Goal: Transaction & Acquisition: Purchase product/service

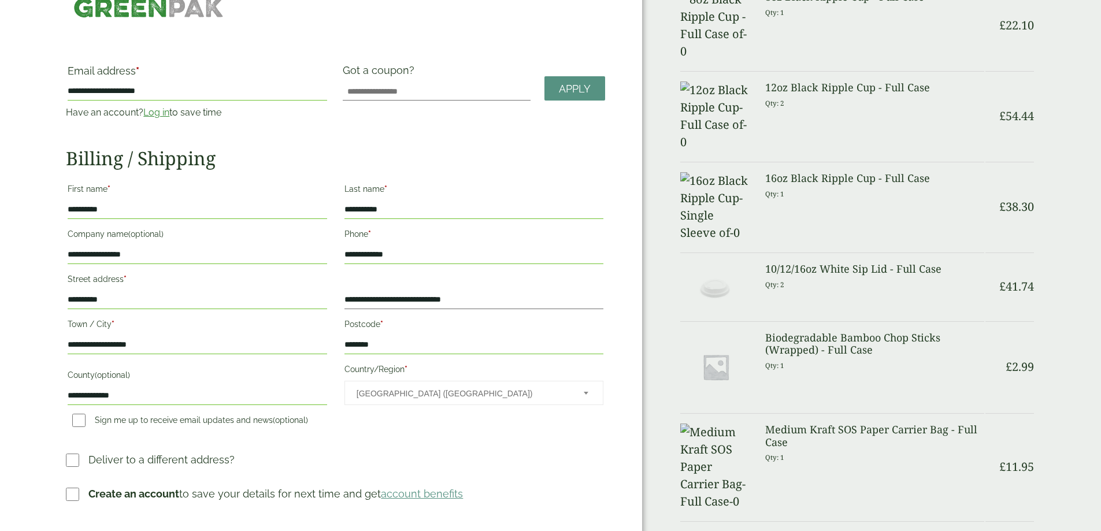
scroll to position [116, 0]
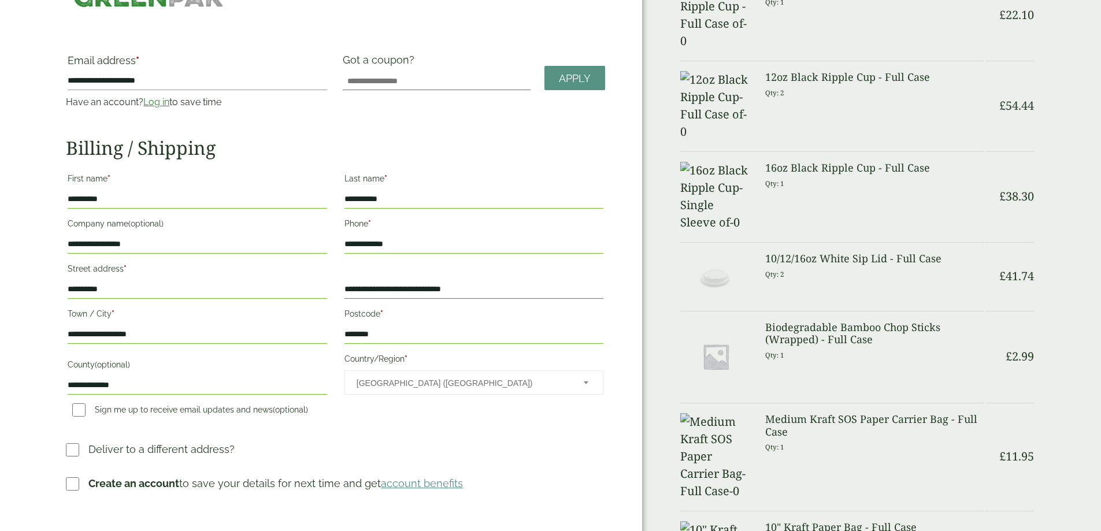
click at [809, 321] on h3 "Biodegradable Bamboo Chop Sticks (Wrapped) - Full Case" at bounding box center [874, 333] width 219 height 25
click at [698, 321] on img at bounding box center [715, 356] width 71 height 71
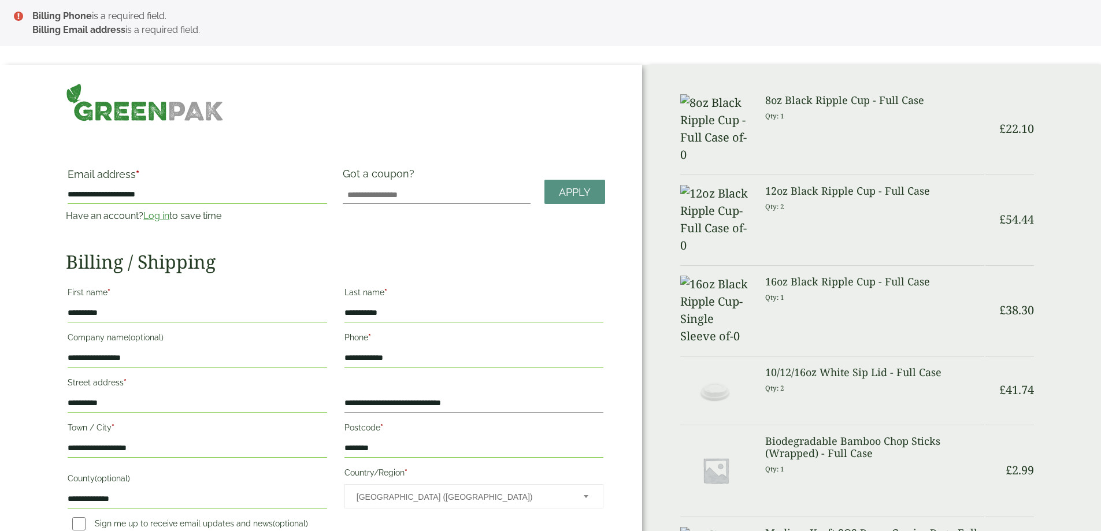
scroll to position [0, 0]
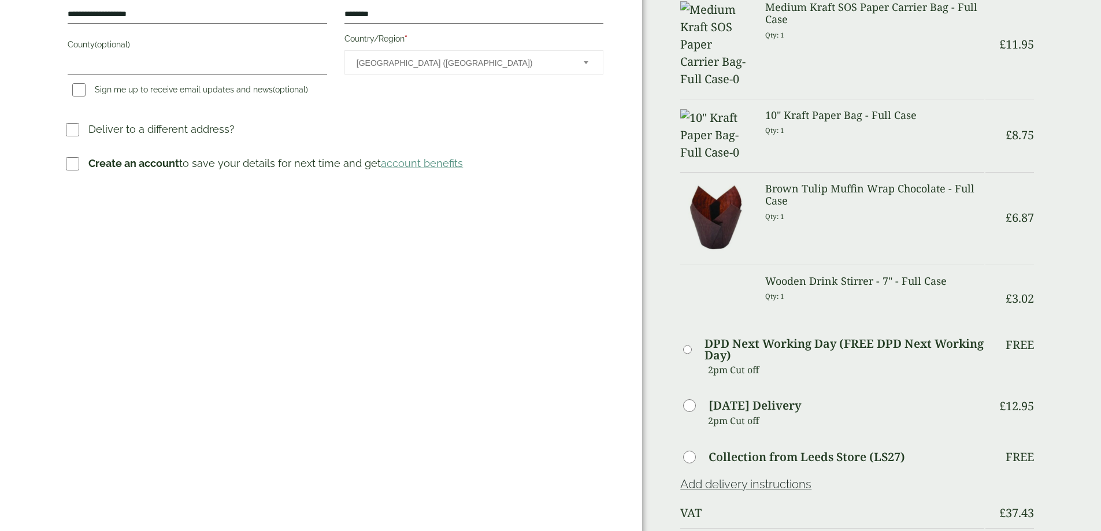
scroll to position [520, 0]
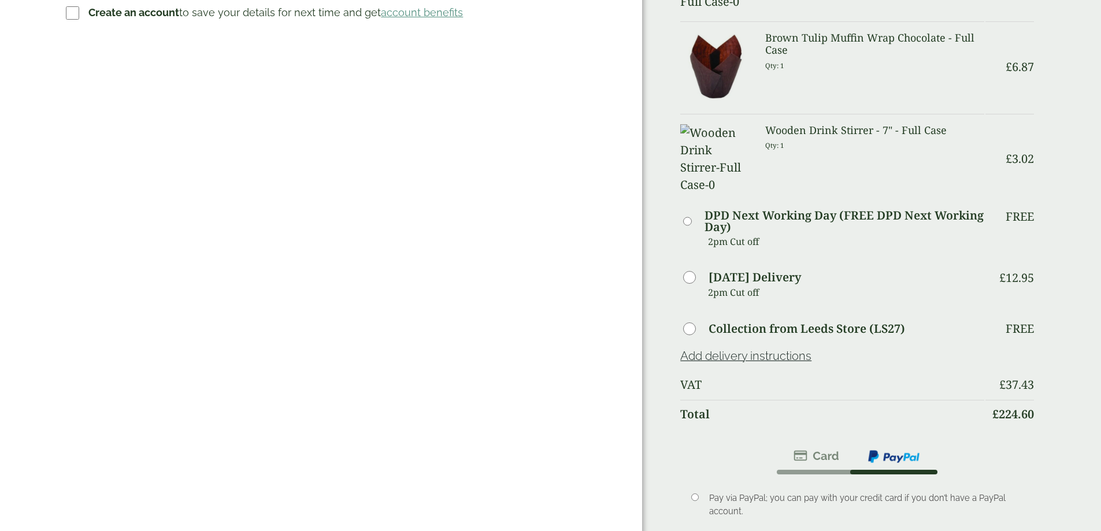
click at [875, 449] on img at bounding box center [894, 456] width 54 height 15
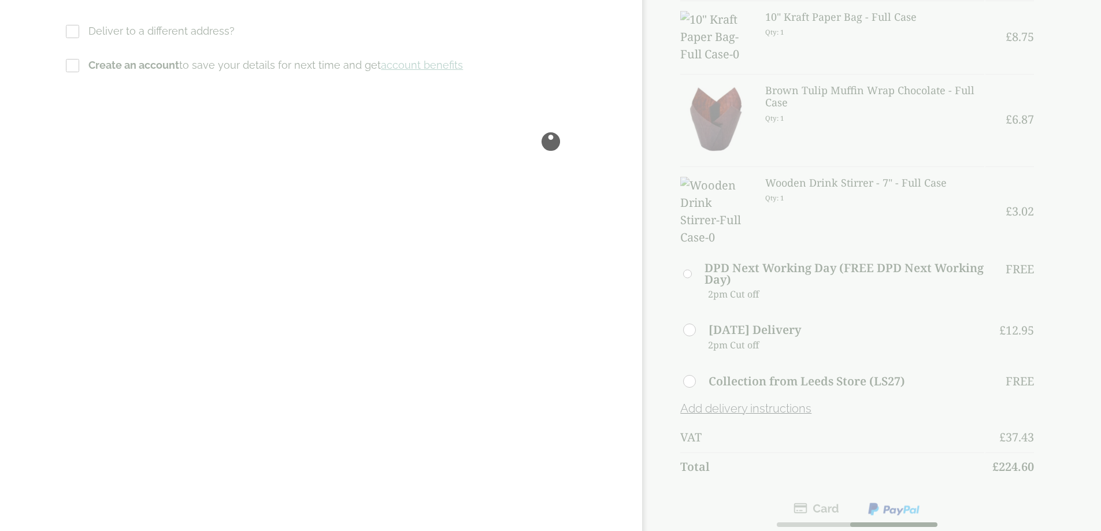
scroll to position [0, 0]
